Goal: Task Accomplishment & Management: Use online tool/utility

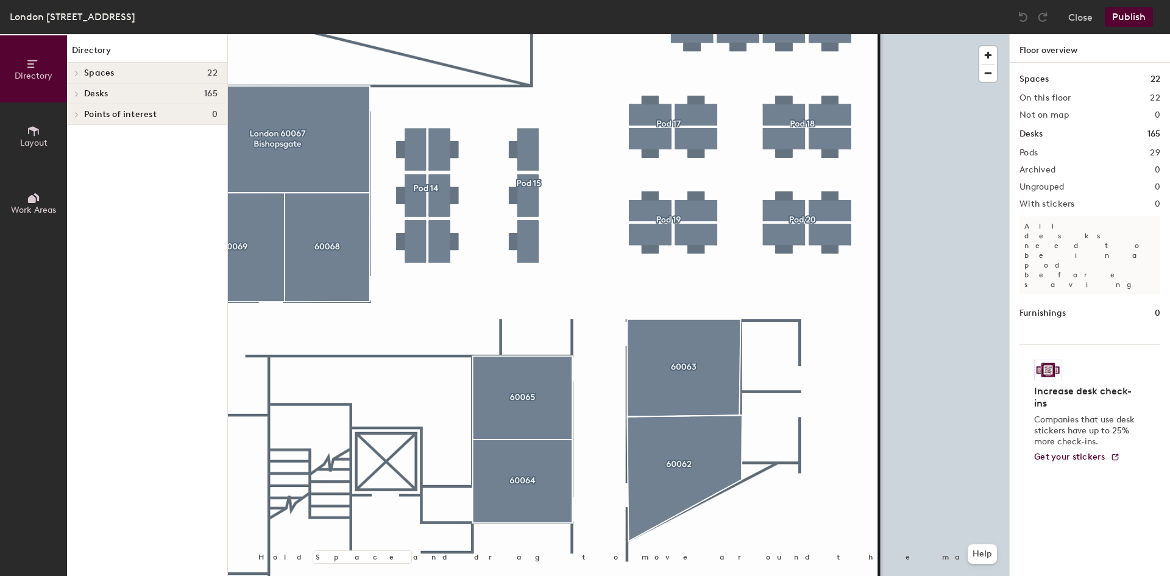
click at [27, 129] on icon at bounding box center [33, 130] width 13 height 13
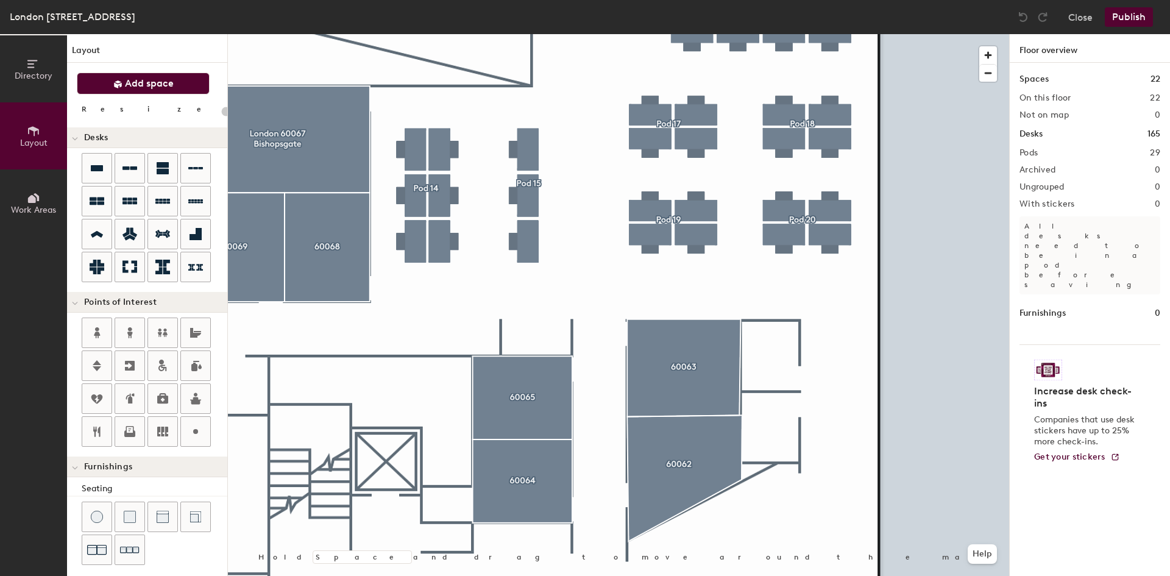
click at [132, 86] on span "Add space" at bounding box center [149, 83] width 49 height 12
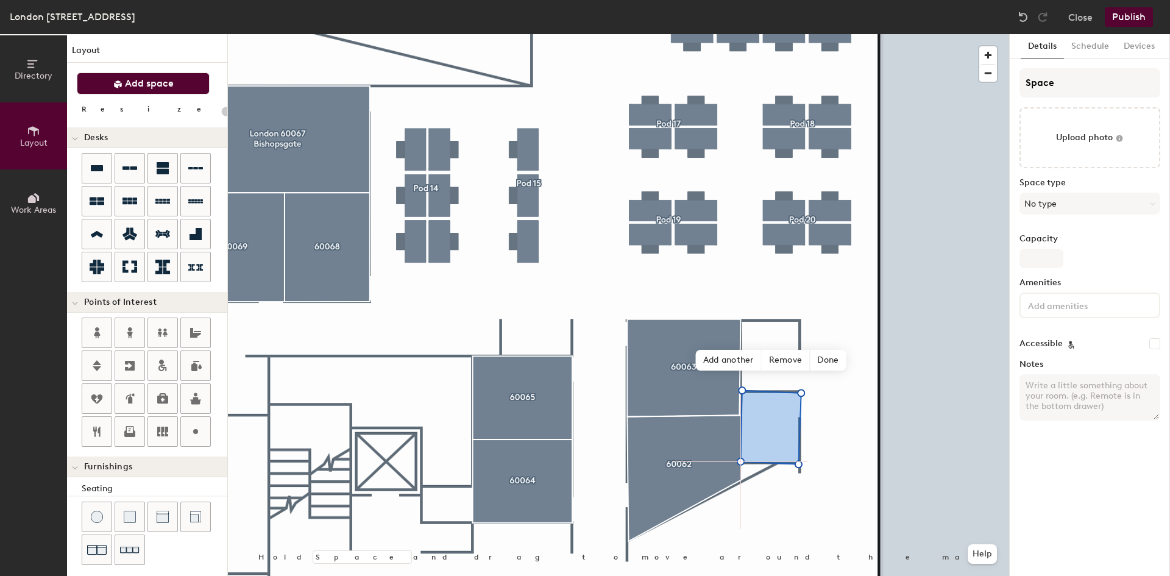
type input "20"
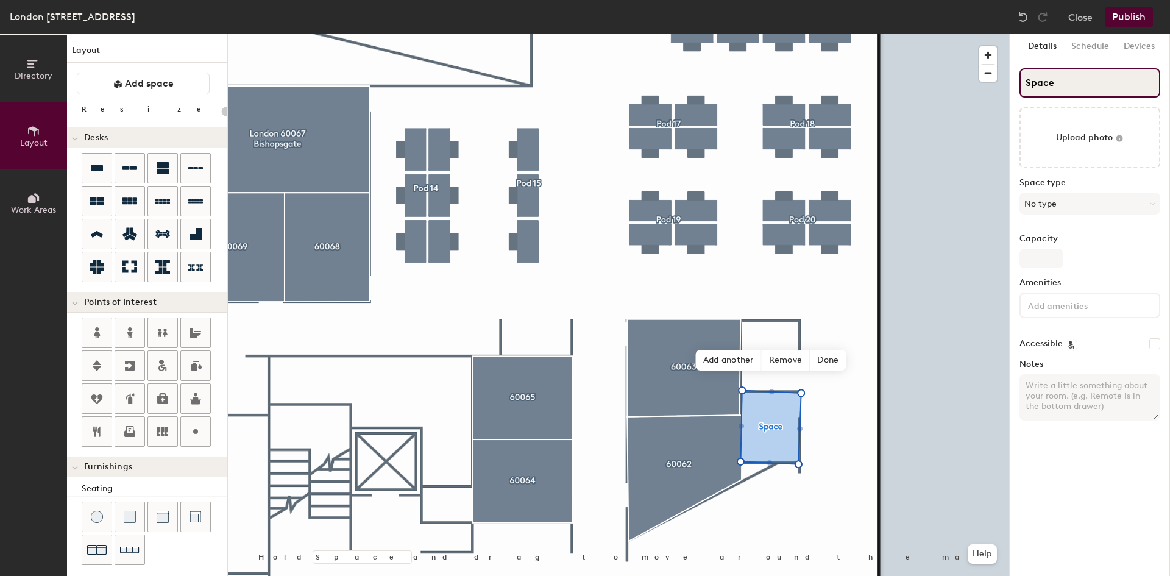
drag, startPoint x: 1077, startPoint y: 85, endPoint x: 1021, endPoint y: 85, distance: 56.1
click at [1021, 85] on input "Space" at bounding box center [1090, 82] width 141 height 29
type input "6"
type input "20"
type input "60"
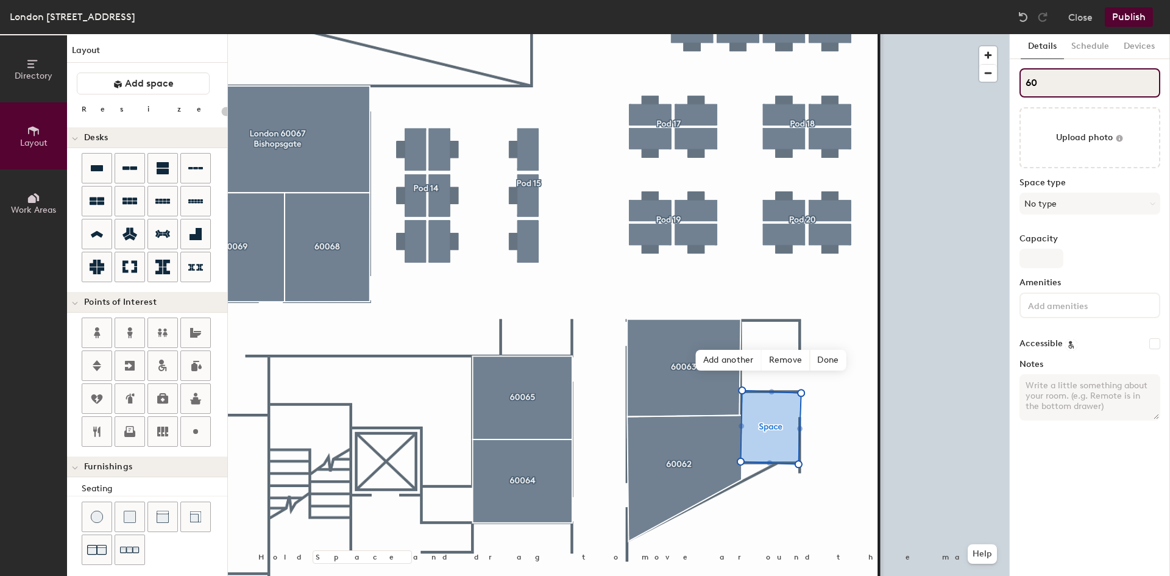
type input "20"
type input "606"
type input "20"
type input "6063"
type input "20"
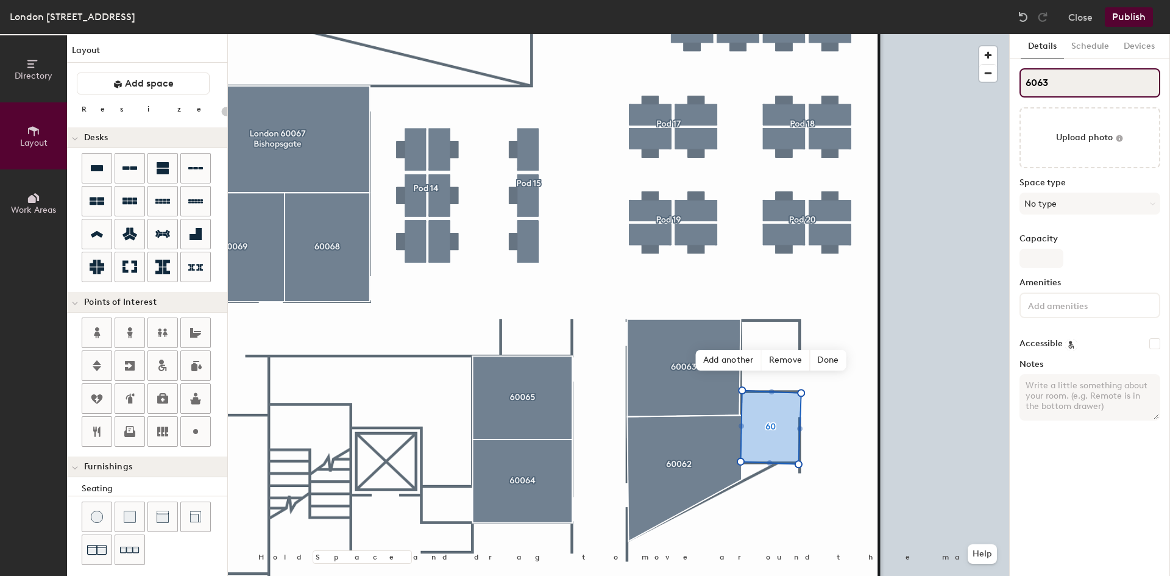
type input "60635"
type input "20"
type input "60635"
click at [728, 359] on span "Add another" at bounding box center [729, 360] width 66 height 21
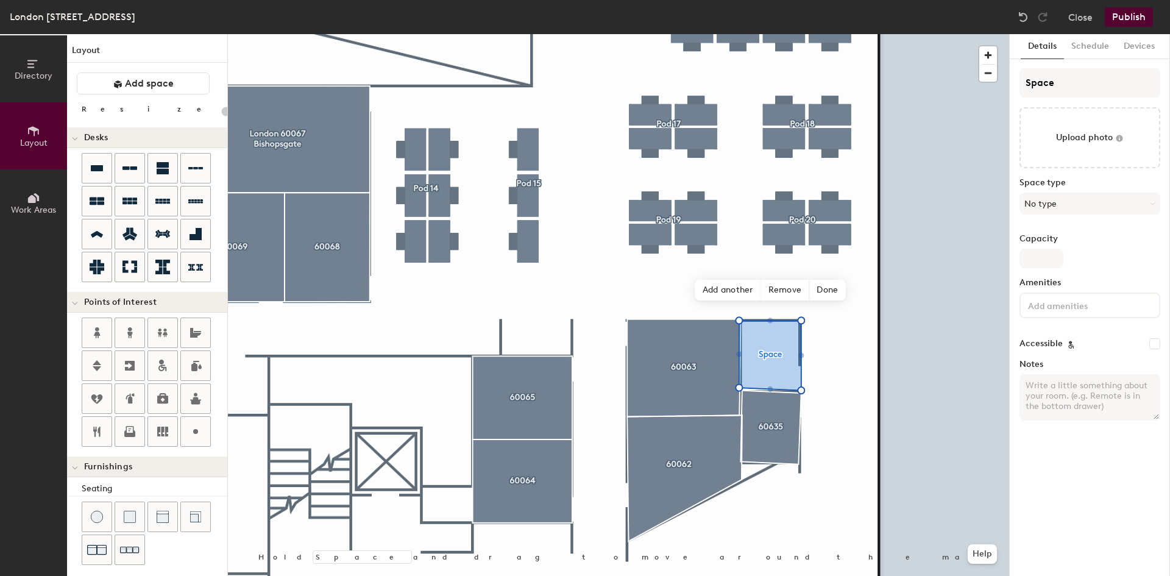
type input "20"
click at [1071, 85] on input "Space" at bounding box center [1090, 82] width 141 height 29
click at [965, 96] on div "Directory Layout Work Areas Layout Add space Resize Desks Points of Interest Fu…" at bounding box center [585, 305] width 1170 height 542
type input "6"
type input "20"
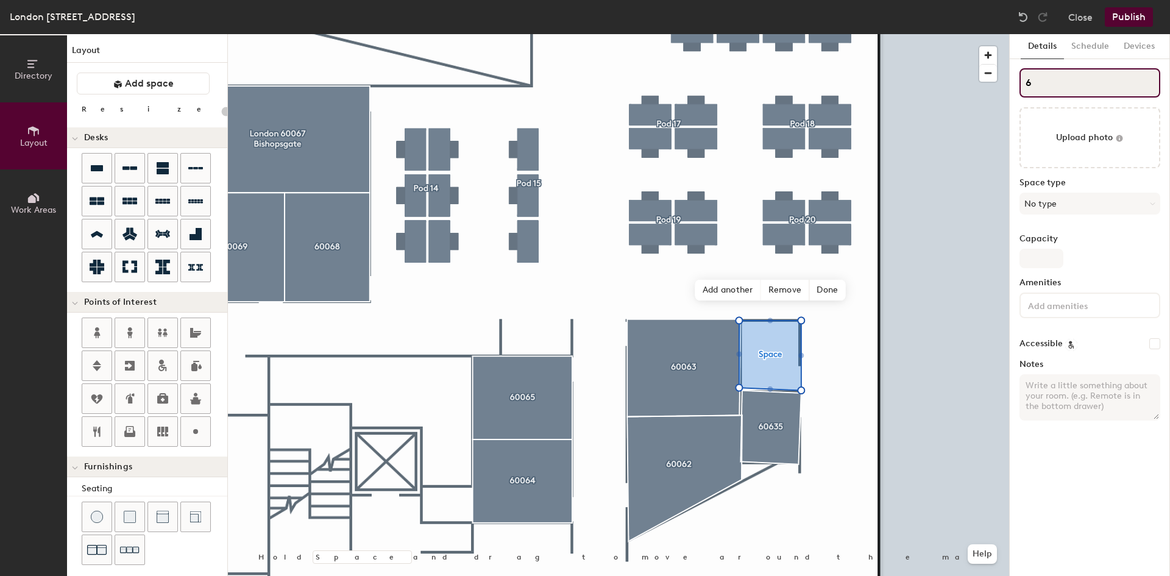
type input "60"
type input "20"
type input "606"
type input "20"
type input "6063"
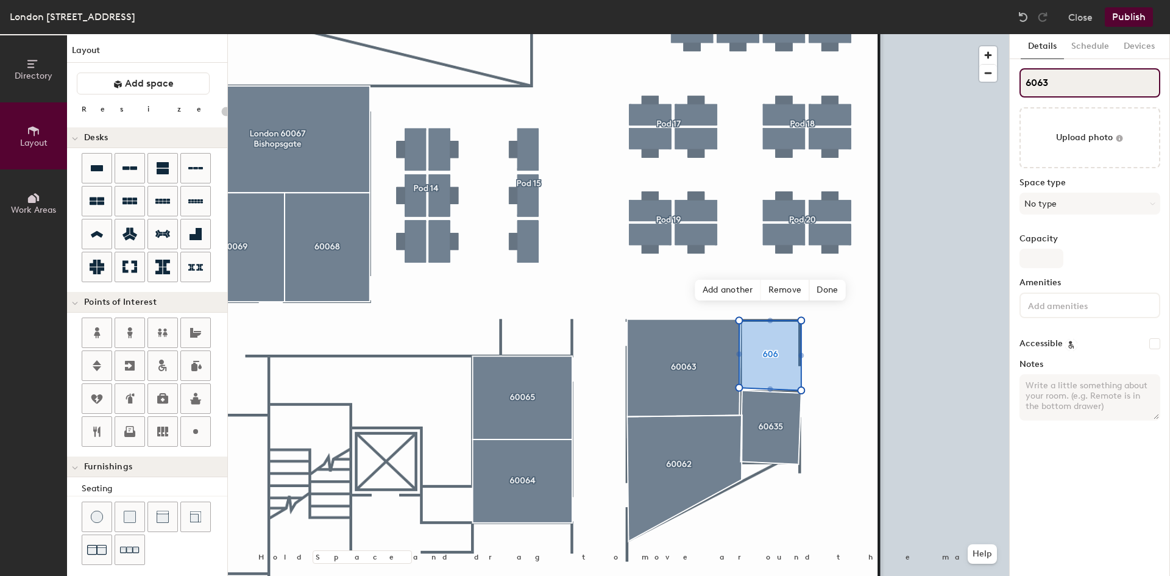
type input "20"
type input "60636"
type input "20"
type input "60636"
click at [1064, 202] on button "No type" at bounding box center [1090, 204] width 141 height 22
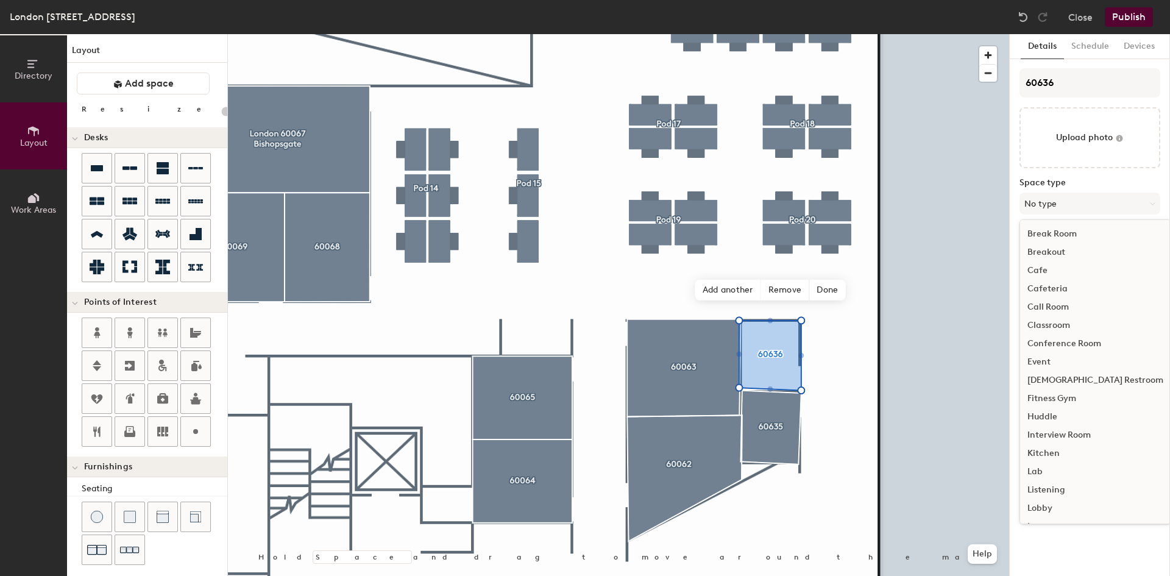
click at [1056, 414] on div "Huddle" at bounding box center [1095, 417] width 151 height 18
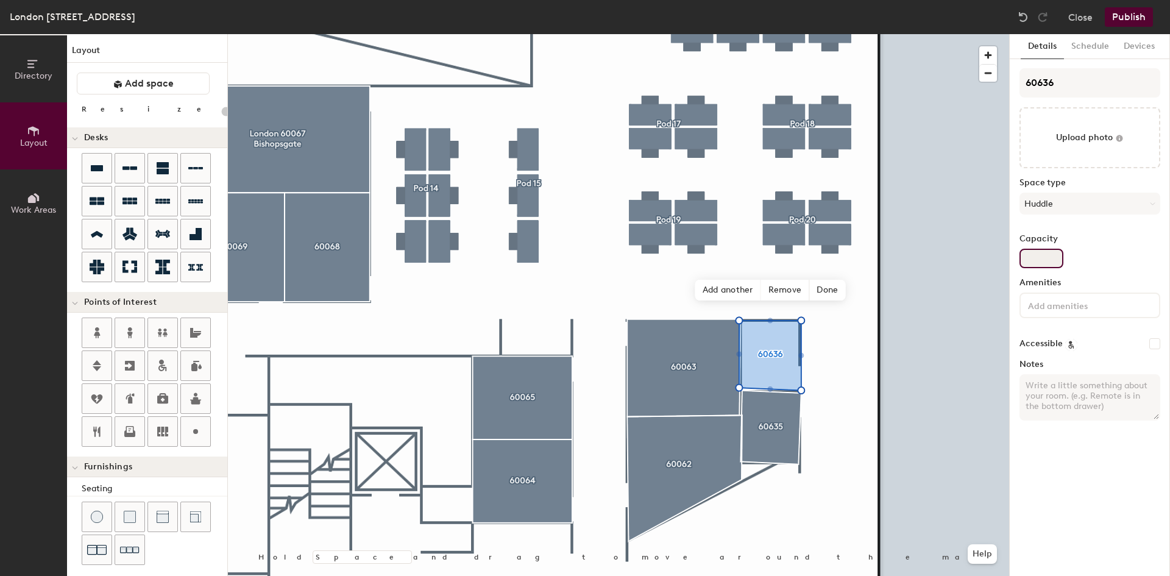
click at [1028, 256] on input "Capacity" at bounding box center [1042, 259] width 44 height 20
type input "20"
type input "1"
type input "20"
type input "1"
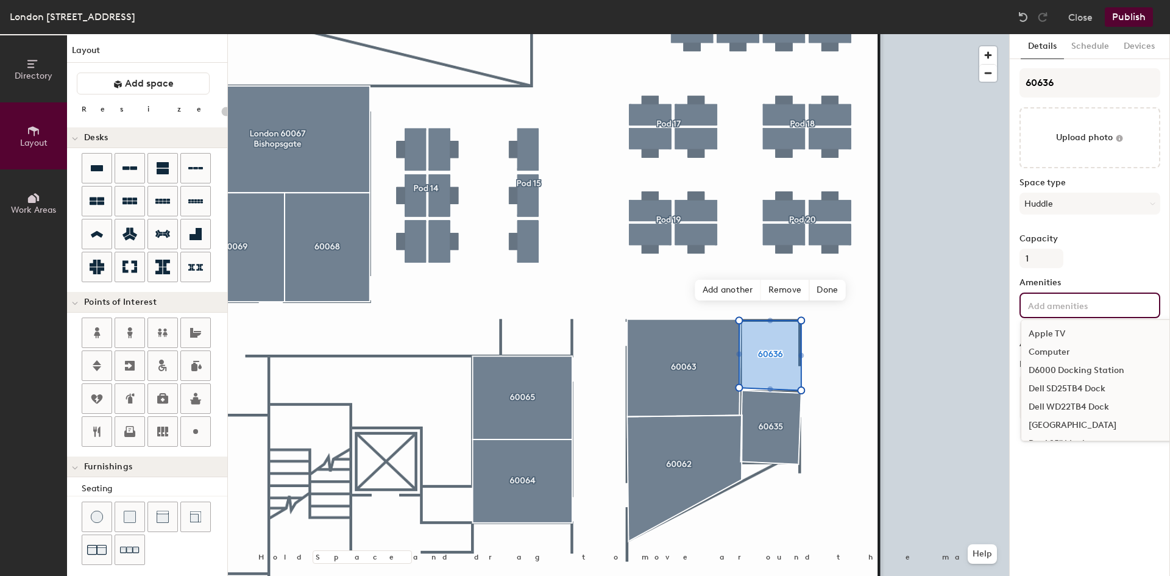
click at [1084, 307] on input at bounding box center [1081, 304] width 110 height 15
click at [1102, 502] on div "Details Schedule Devices 60636 Upload photo Space type Huddle Capacity 1 Amenit…" at bounding box center [1090, 305] width 160 height 542
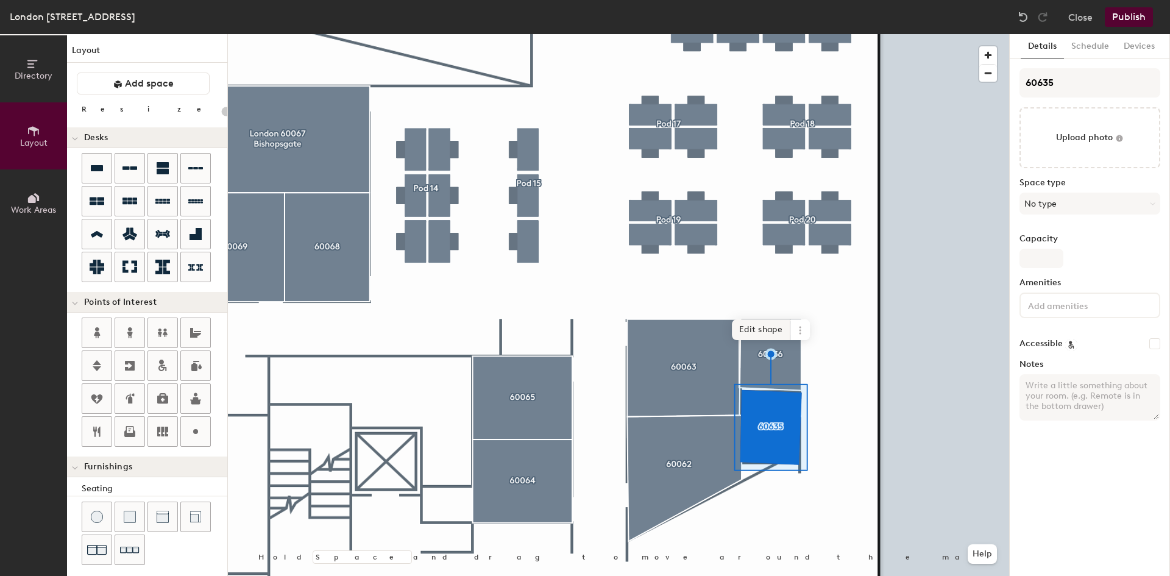
click at [760, 326] on span "Edit shape" at bounding box center [761, 329] width 59 height 21
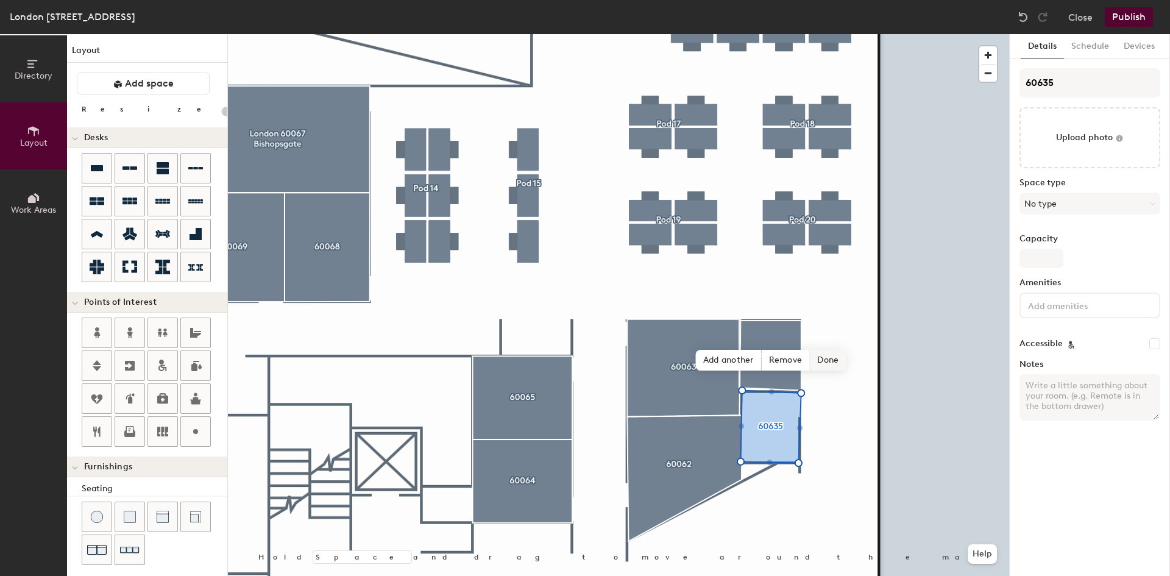
click at [831, 361] on span "Done" at bounding box center [828, 360] width 36 height 21
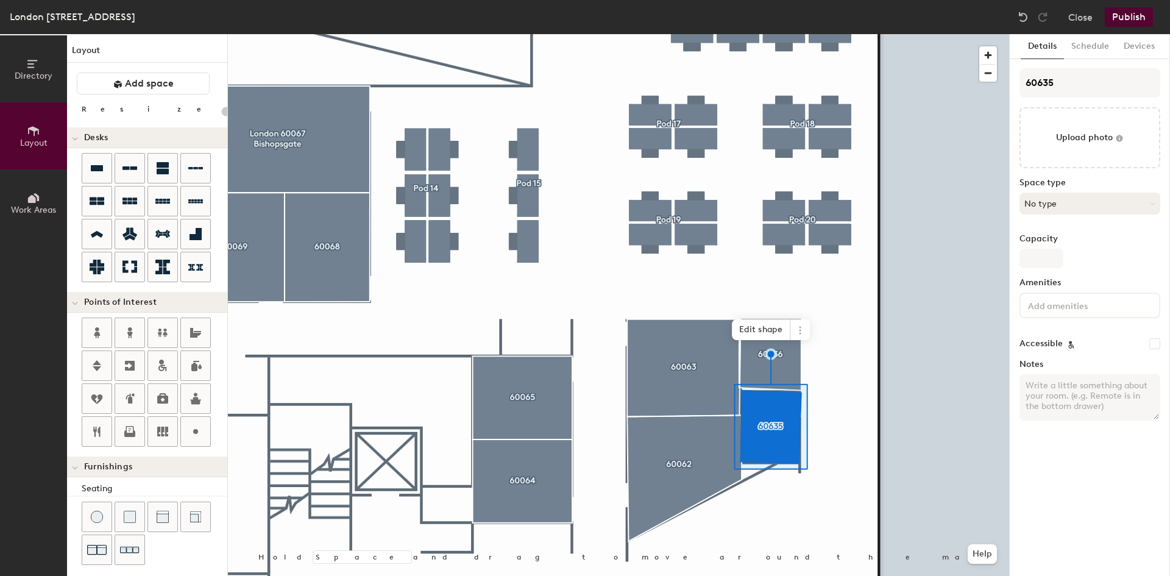
click at [1046, 208] on button "No type" at bounding box center [1090, 204] width 141 height 22
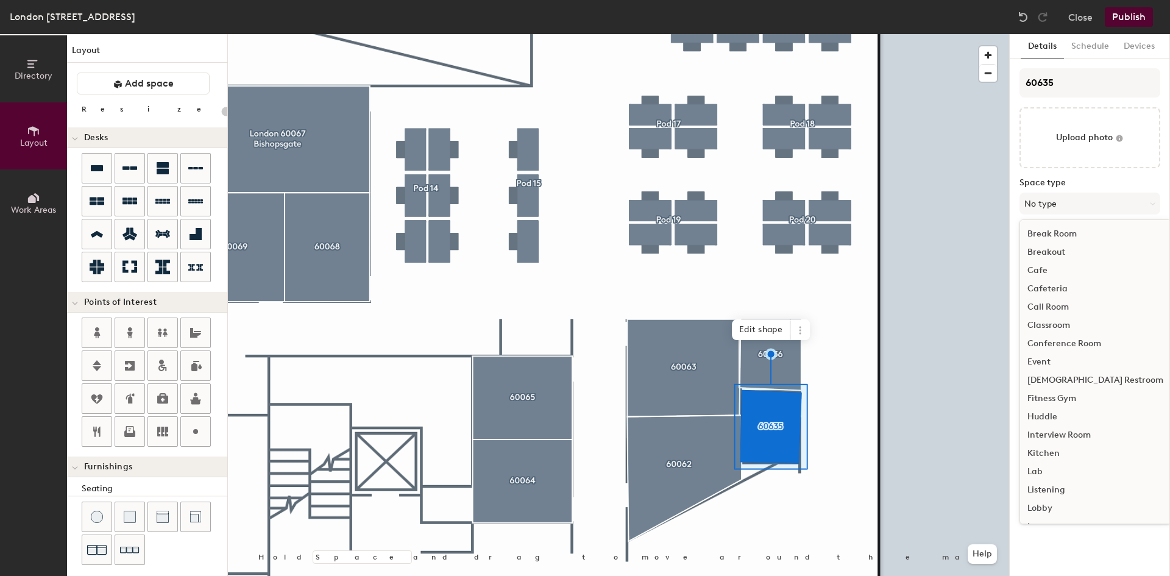
click at [1041, 413] on div "Huddle" at bounding box center [1095, 417] width 151 height 18
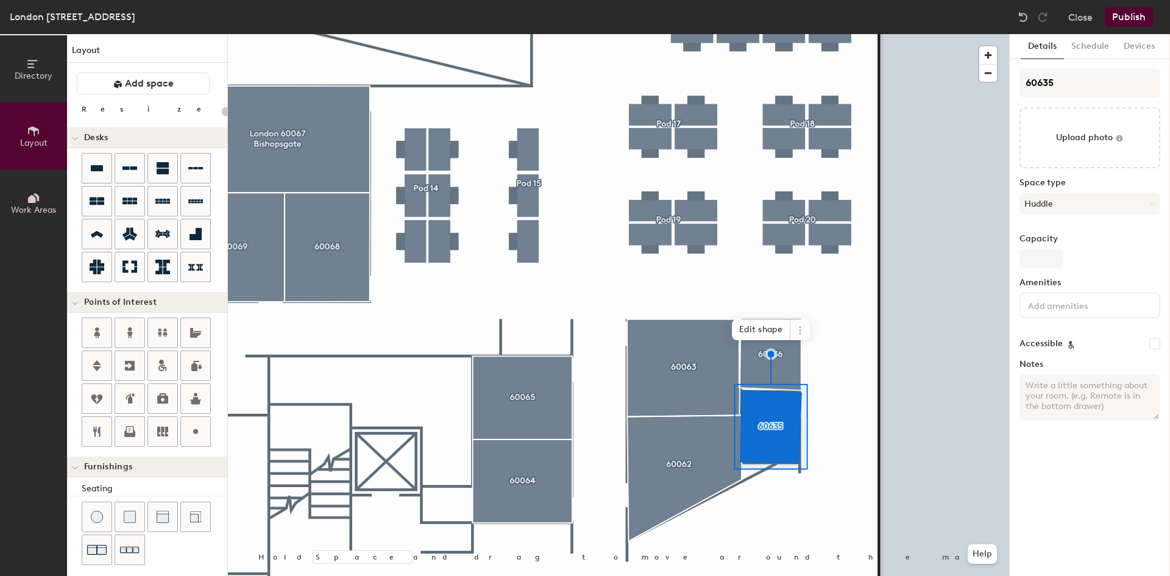
type input "20"
click at [1042, 260] on input "Capacity" at bounding box center [1042, 259] width 44 height 20
type input "1"
type input "20"
type input "1"
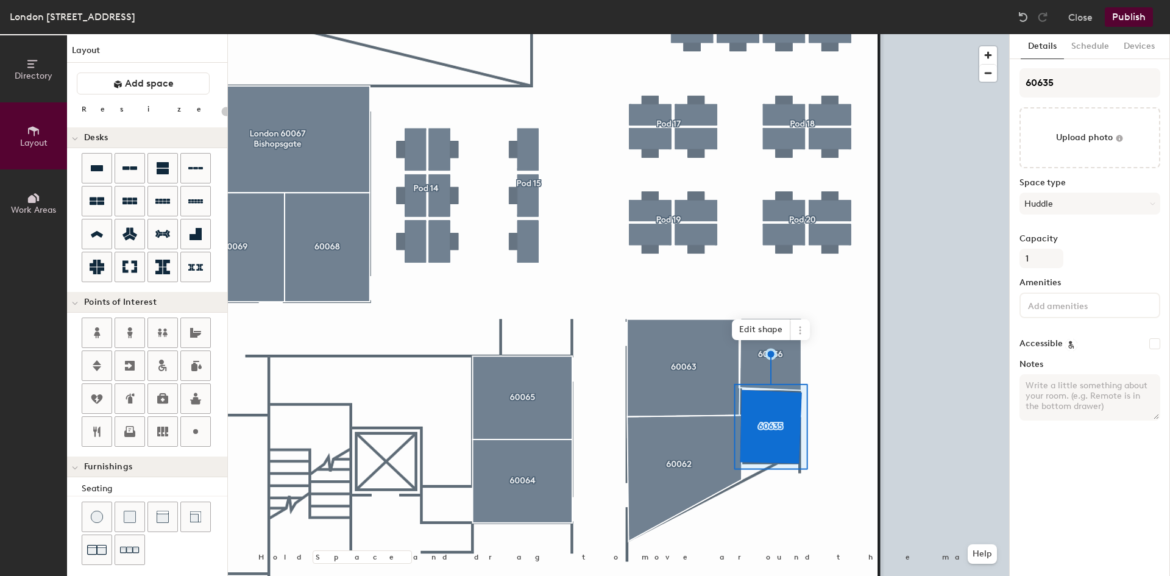
click at [1133, 16] on button "Publish" at bounding box center [1129, 17] width 48 height 20
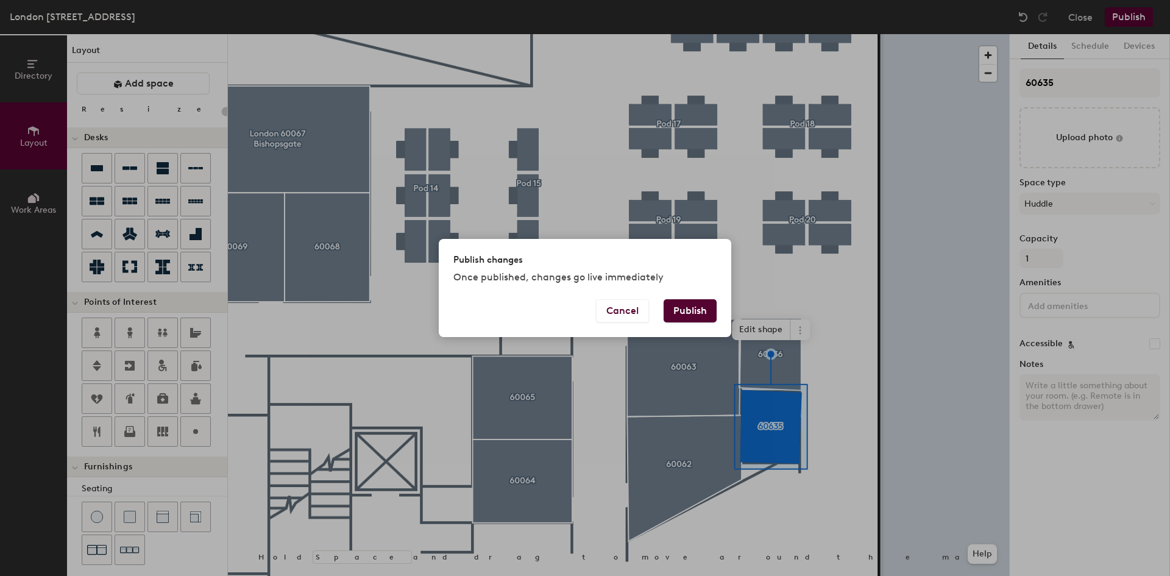
click at [698, 307] on button "Publish" at bounding box center [690, 310] width 53 height 23
type input "20"
